Goal: Task Accomplishment & Management: Manage account settings

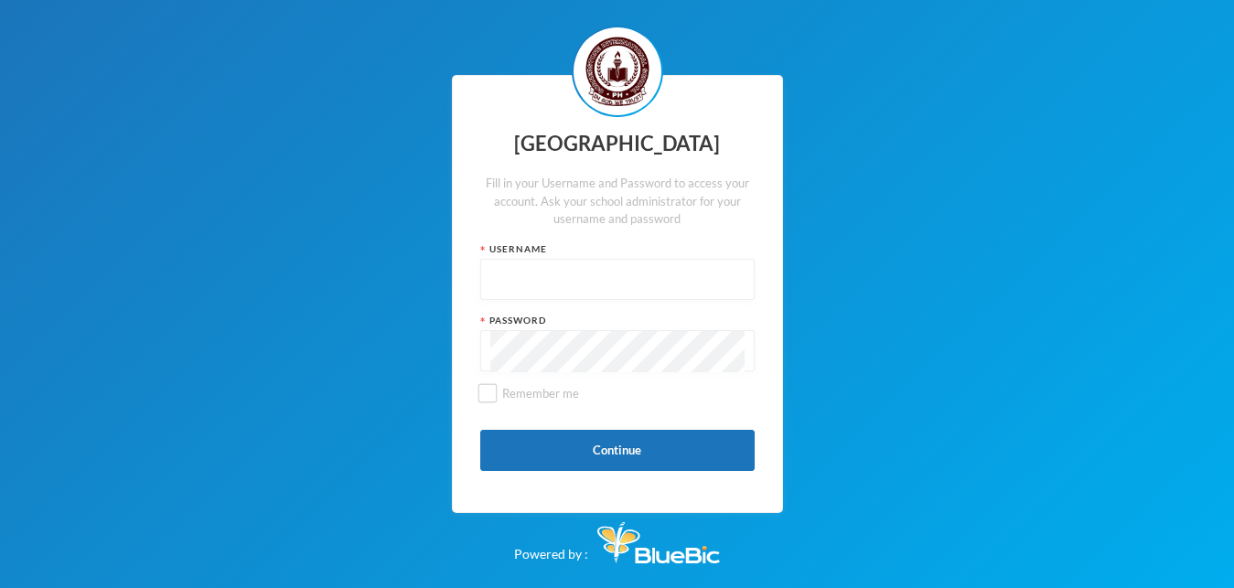
click at [498, 295] on input "text" at bounding box center [617, 280] width 254 height 41
type input "8473"
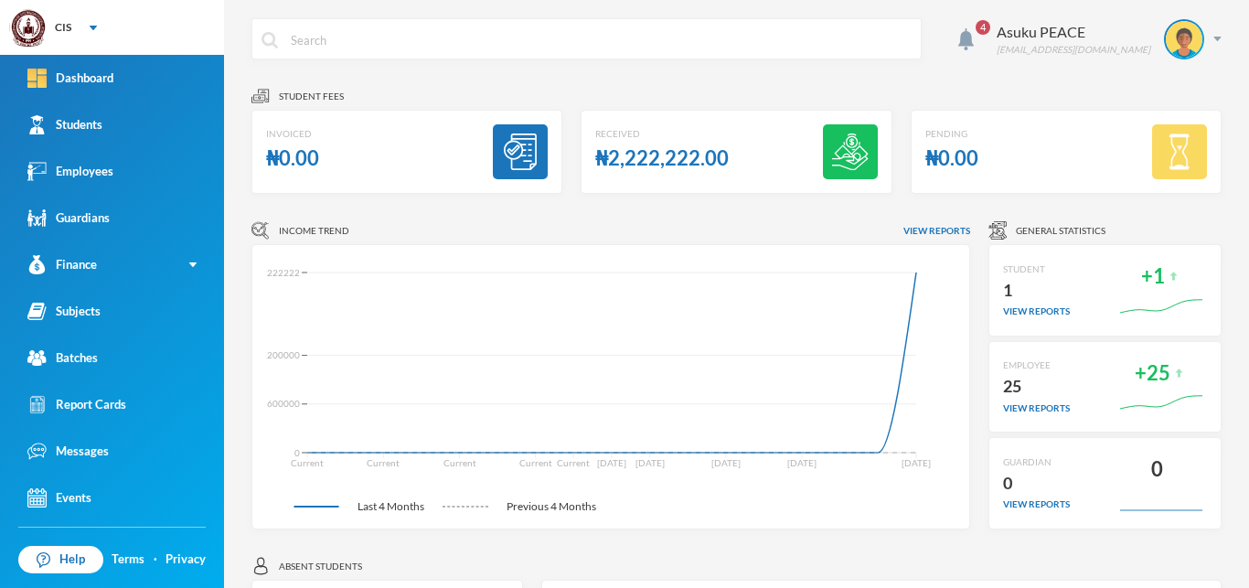
click at [1040, 81] on div "4 Asuku PEACE [EMAIL_ADDRESS][DOMAIN_NAME]" at bounding box center [736, 52] width 970 height 69
click at [984, 89] on div "Student fees" at bounding box center [736, 96] width 970 height 18
click at [84, 126] on div "Students" at bounding box center [64, 124] width 75 height 19
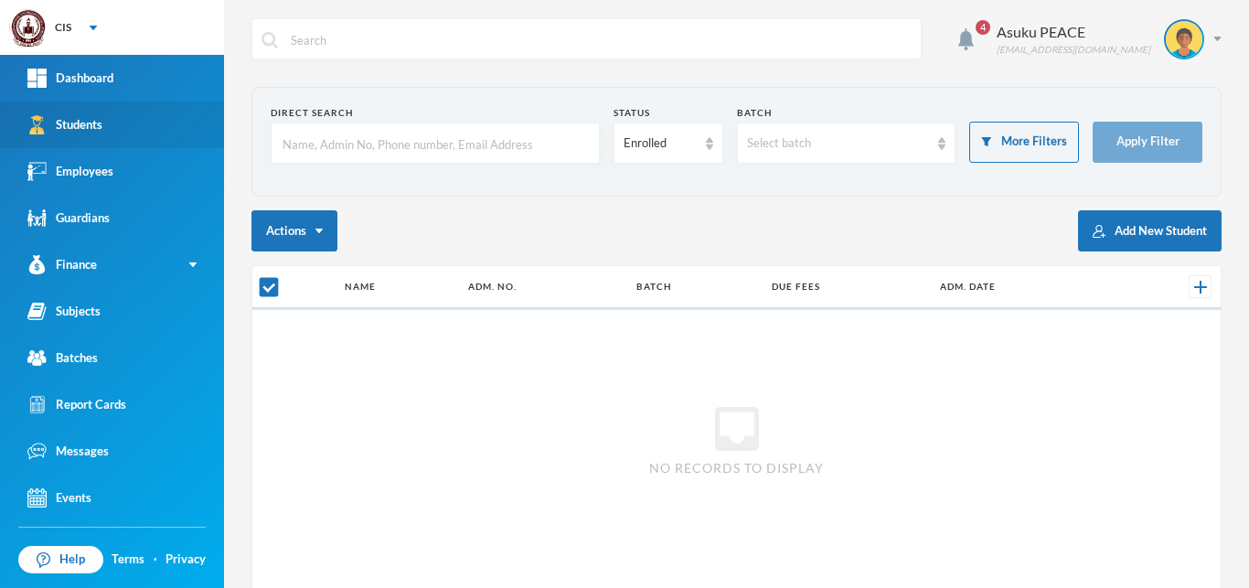
checkbox input "false"
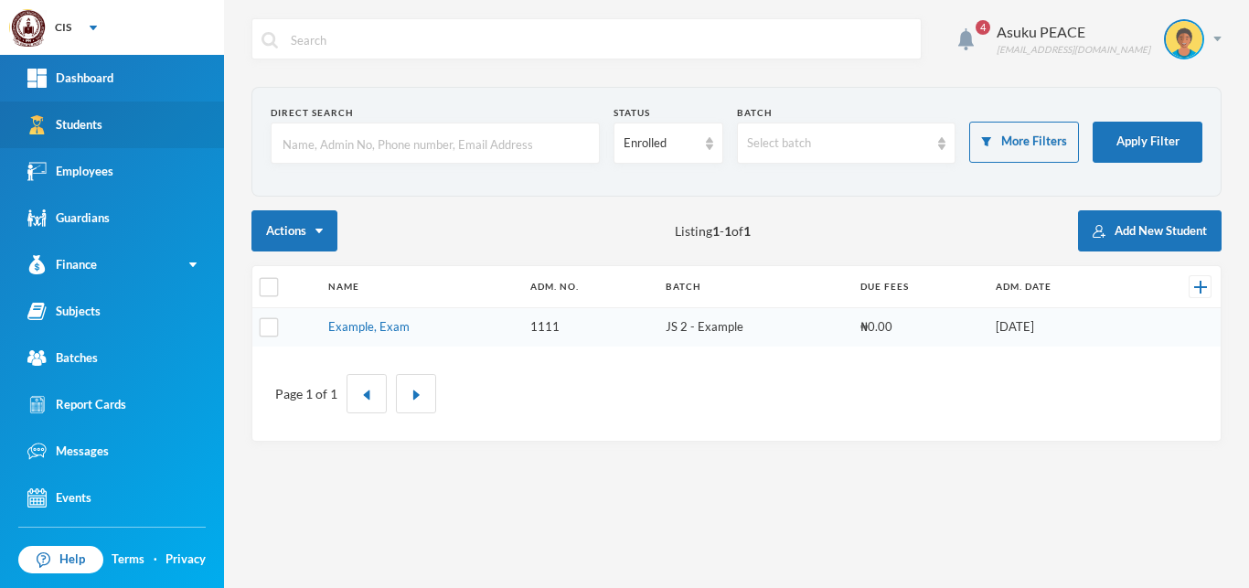
click at [90, 123] on div "Students" at bounding box center [64, 124] width 75 height 19
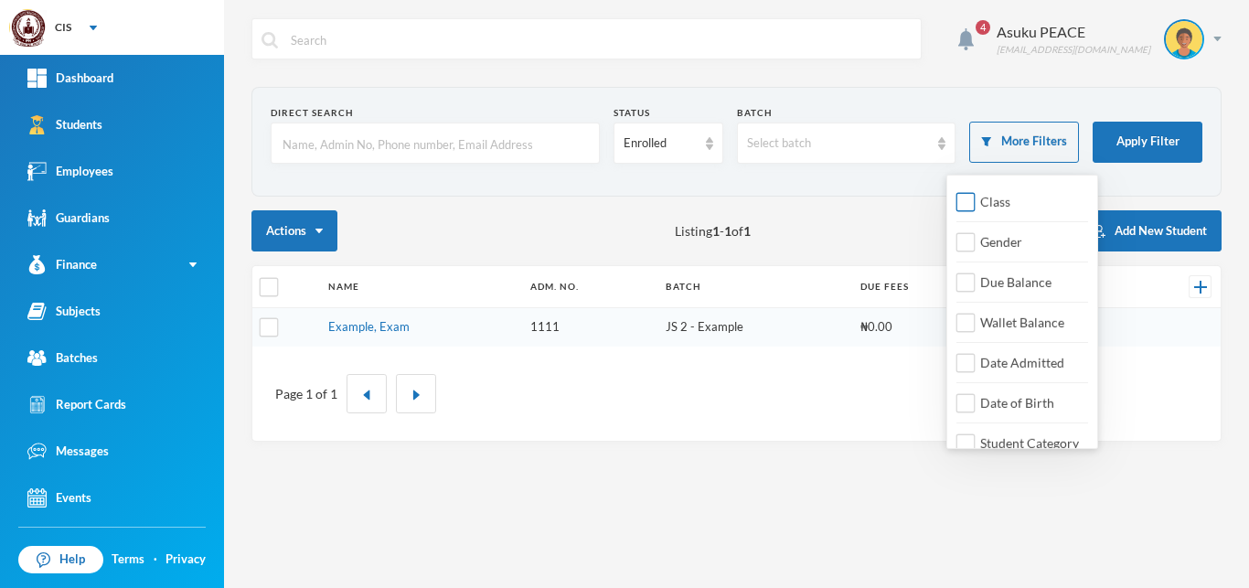
click at [1006, 202] on span "Class" at bounding box center [995, 202] width 45 height 16
click at [976, 202] on input "Class" at bounding box center [965, 202] width 19 height 19
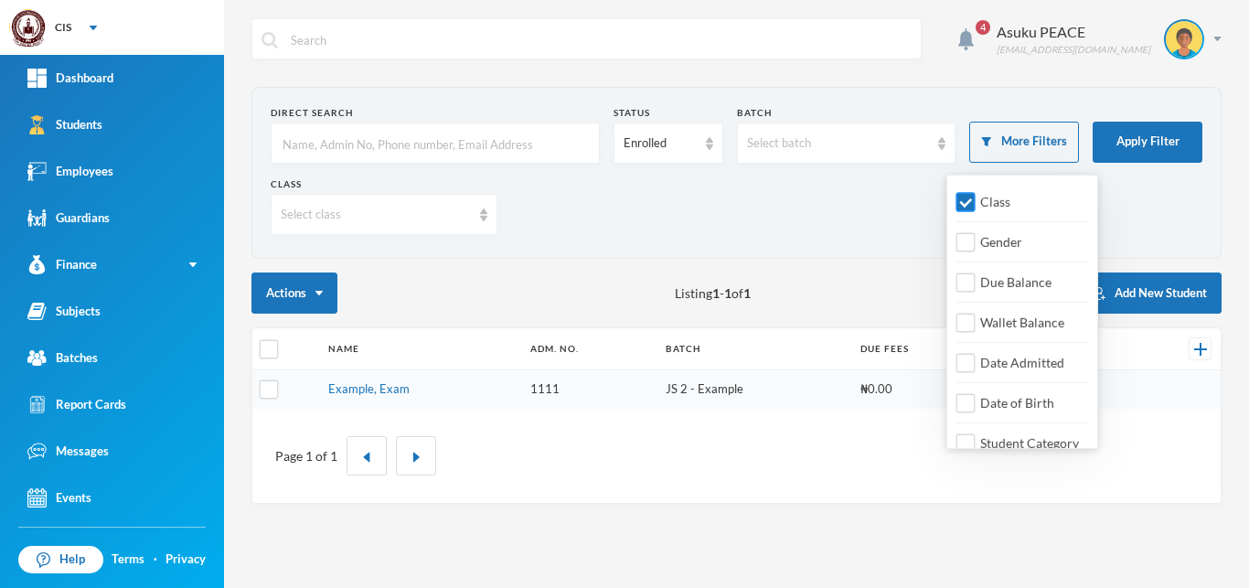
click at [1006, 202] on span "Class" at bounding box center [995, 202] width 45 height 16
click at [976, 202] on input "Class" at bounding box center [965, 202] width 19 height 19
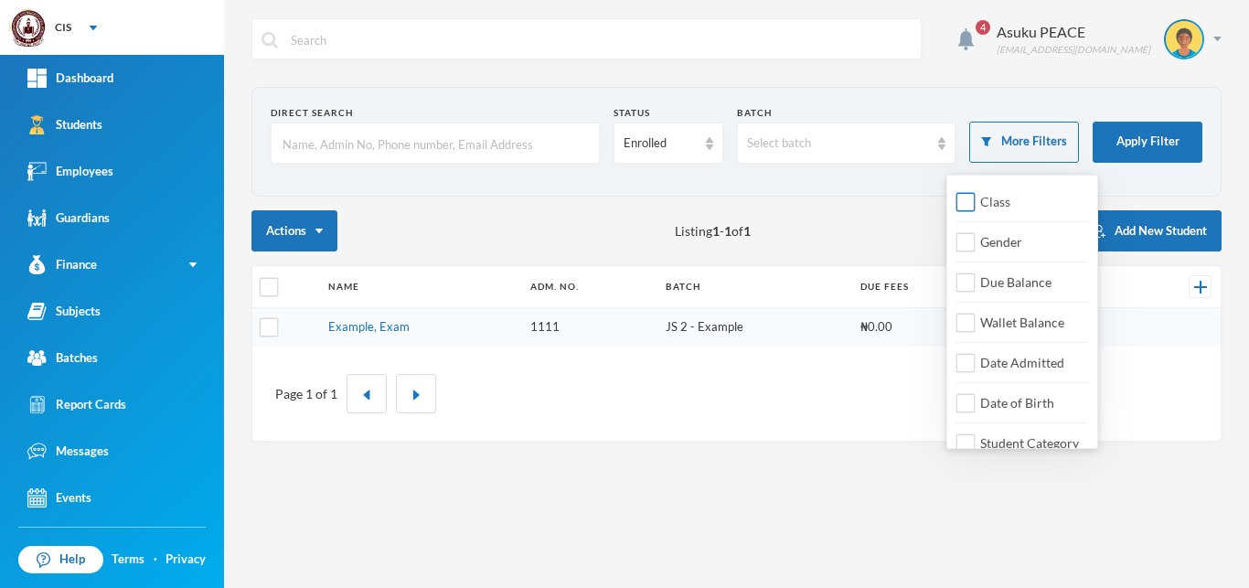
click at [1006, 202] on span "Class" at bounding box center [995, 202] width 45 height 16
click at [976, 202] on input "Class" at bounding box center [965, 202] width 19 height 19
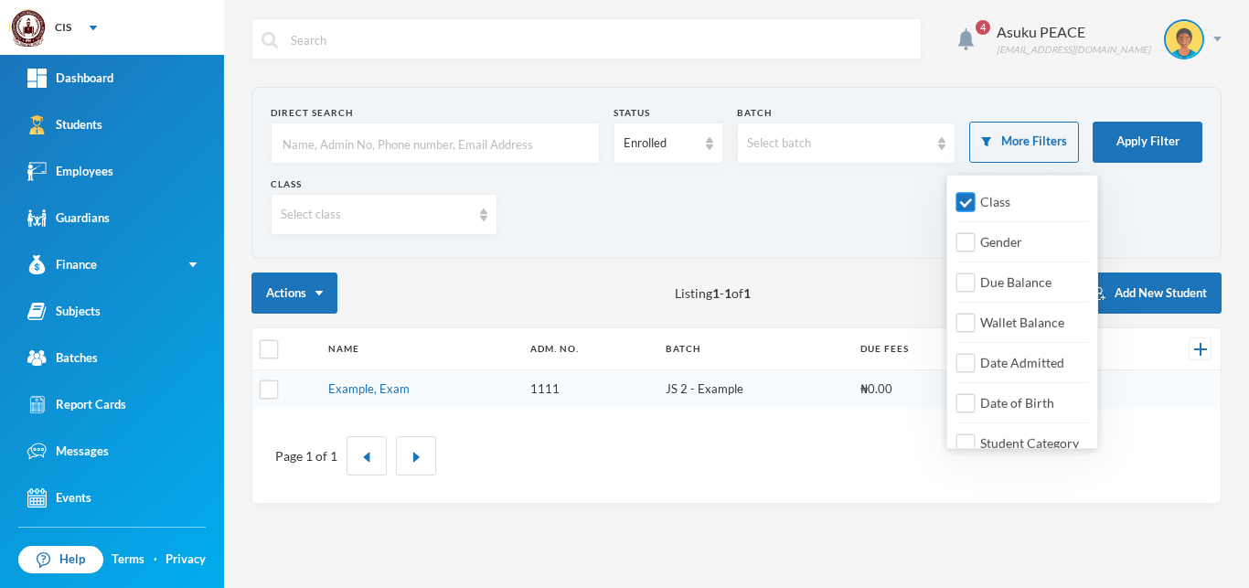
click at [1006, 202] on span "Class" at bounding box center [995, 202] width 45 height 16
click at [976, 202] on input "Class" at bounding box center [965, 202] width 19 height 19
checkbox input "false"
